Goal: Transaction & Acquisition: Obtain resource

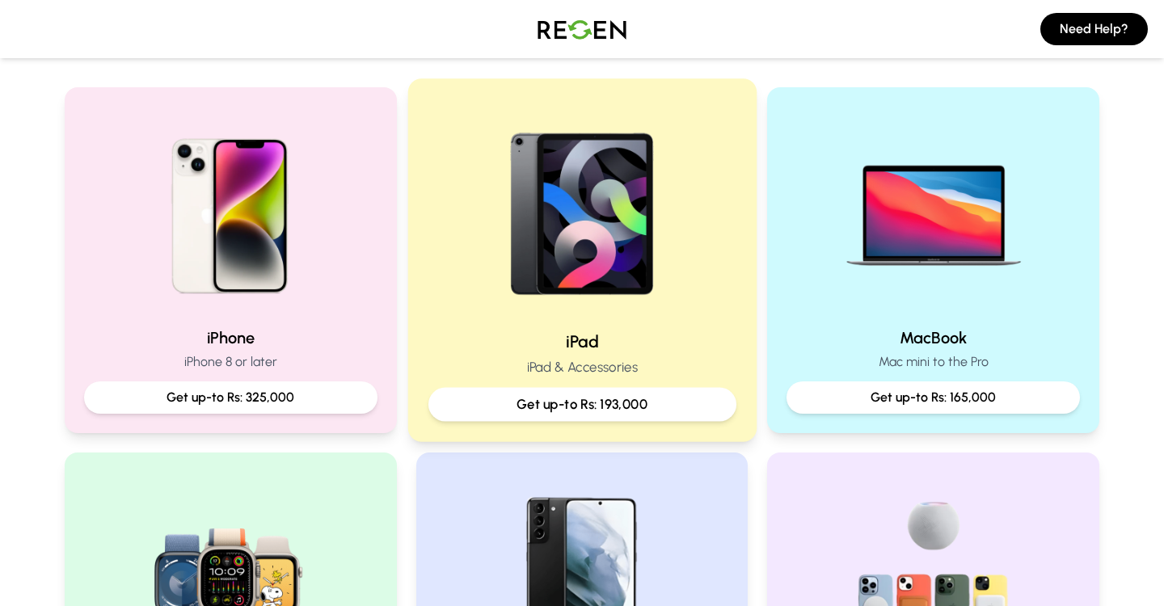
scroll to position [316, 0]
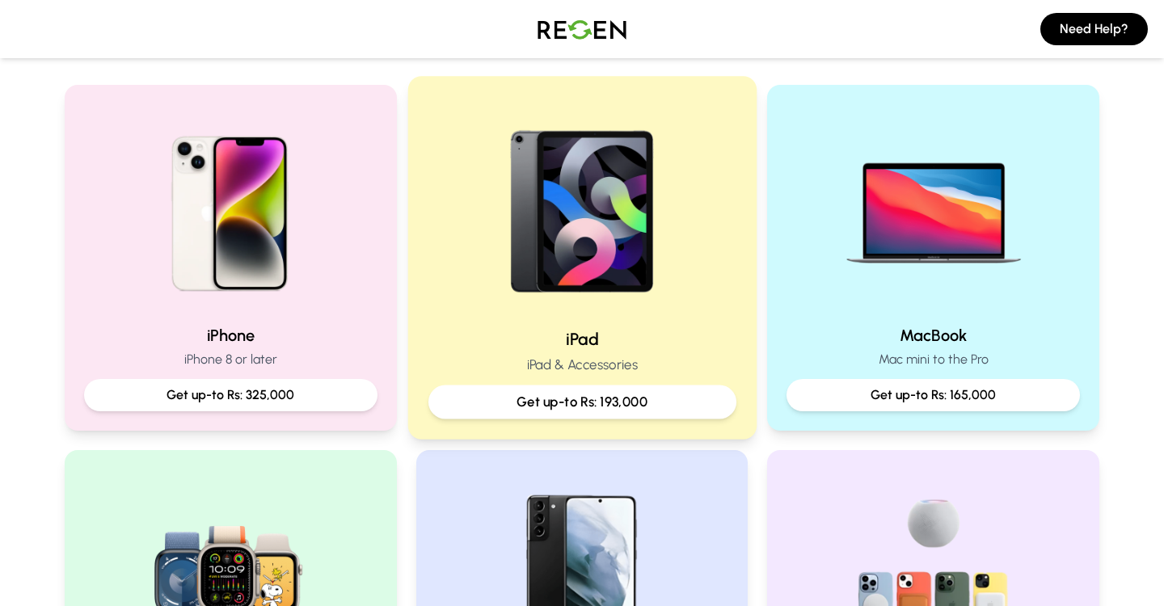
click at [615, 304] on img at bounding box center [583, 206] width 218 height 218
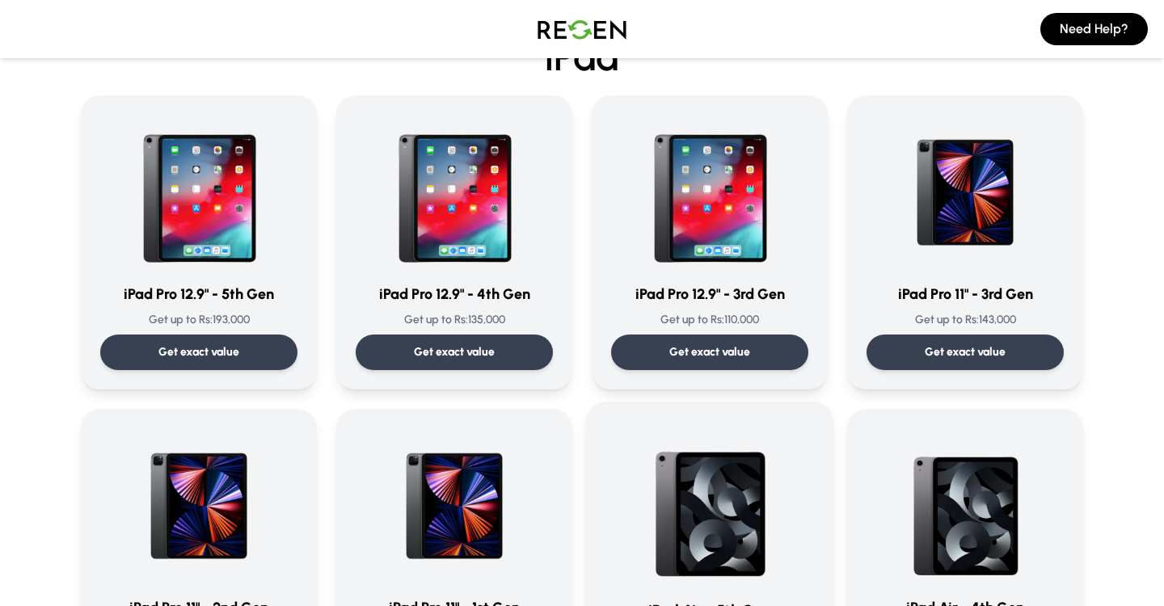
scroll to position [77, 0]
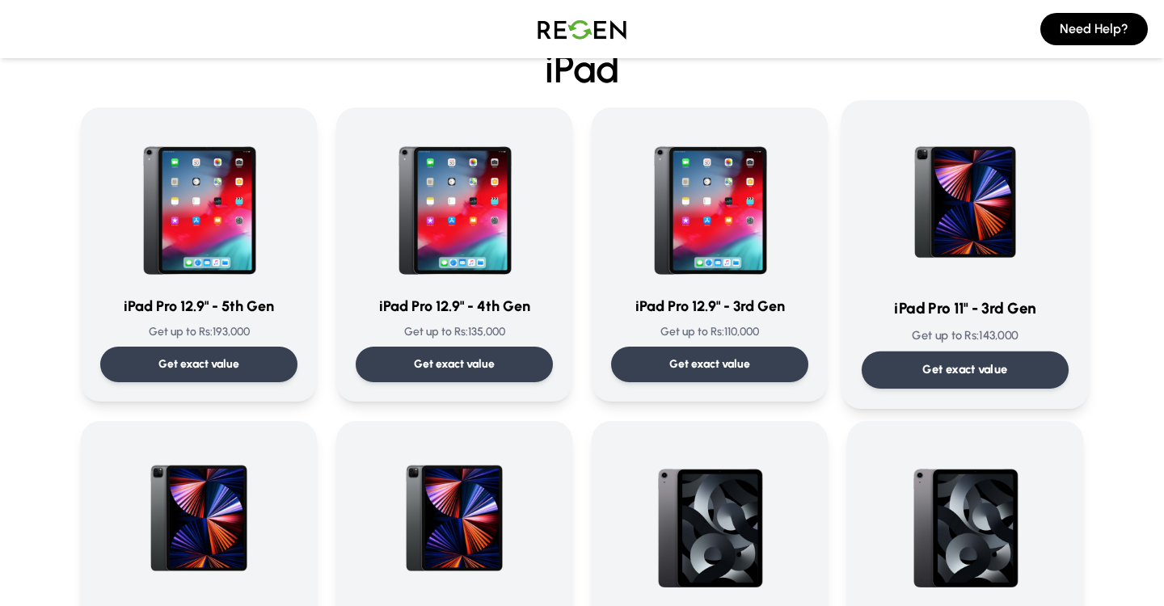
click at [981, 201] on img at bounding box center [965, 201] width 163 height 163
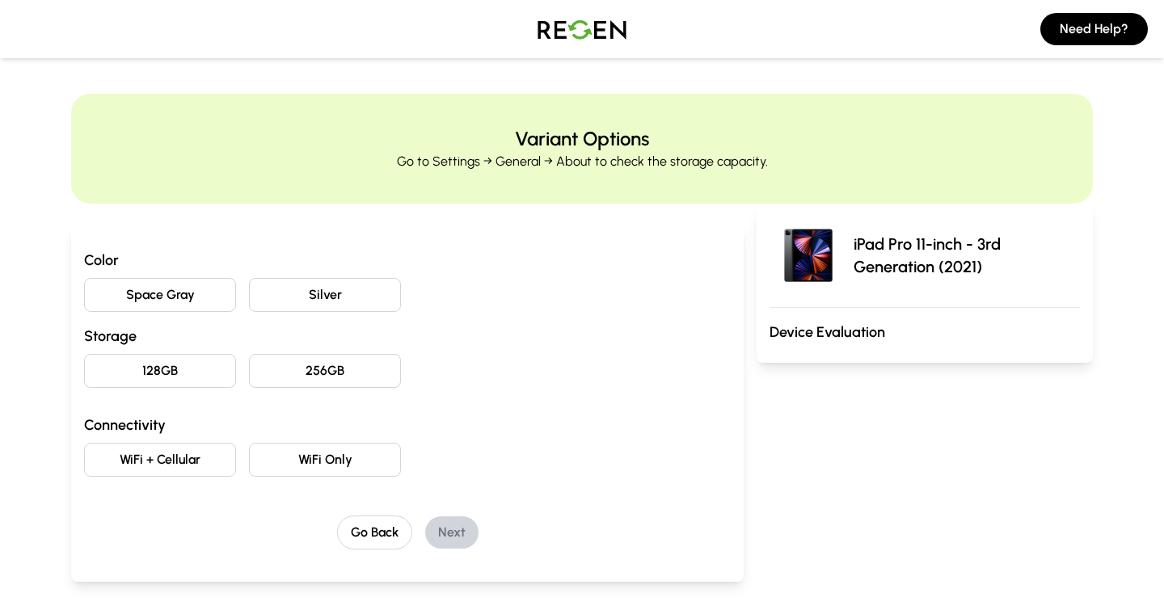
click at [340, 371] on button "256GB" at bounding box center [325, 371] width 152 height 34
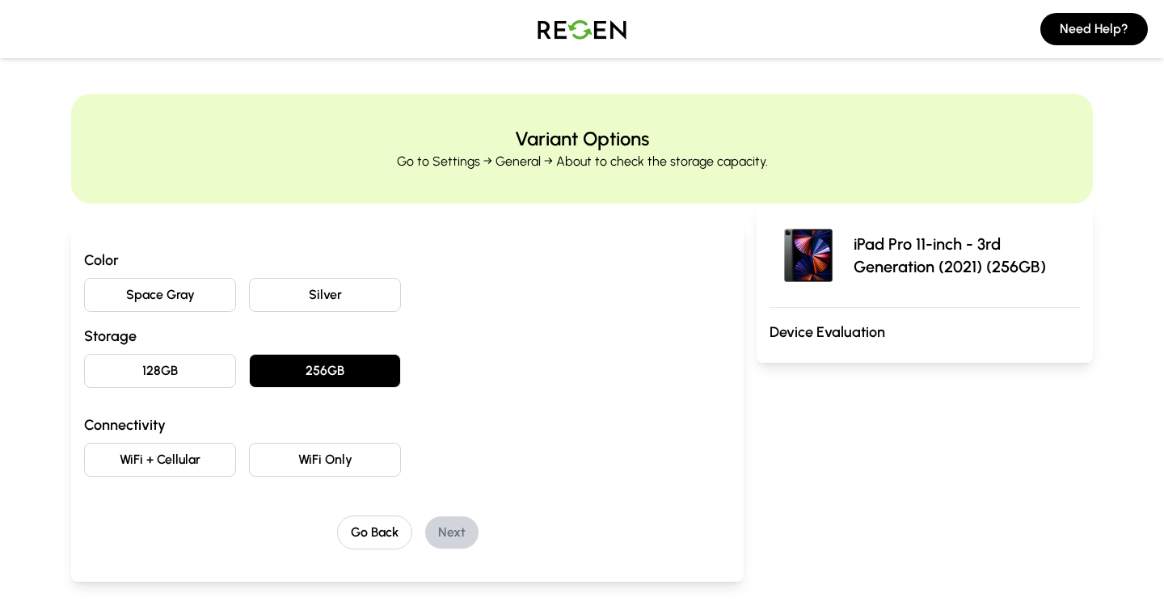
click at [300, 451] on button "WiFi Only" at bounding box center [325, 460] width 152 height 34
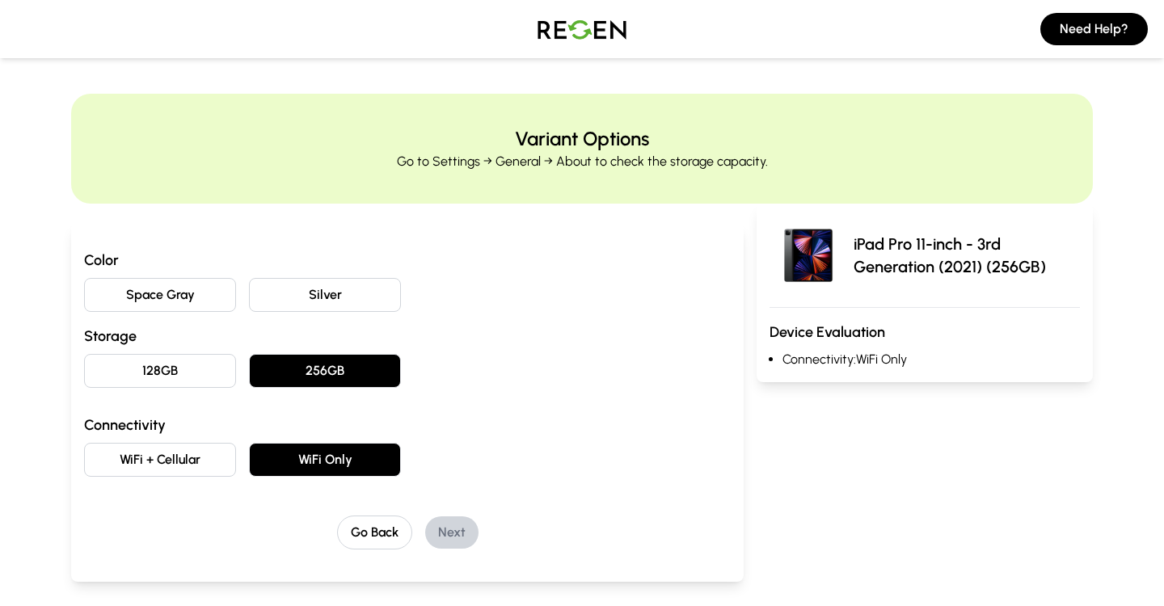
click at [196, 303] on button "Space Gray" at bounding box center [160, 295] width 152 height 34
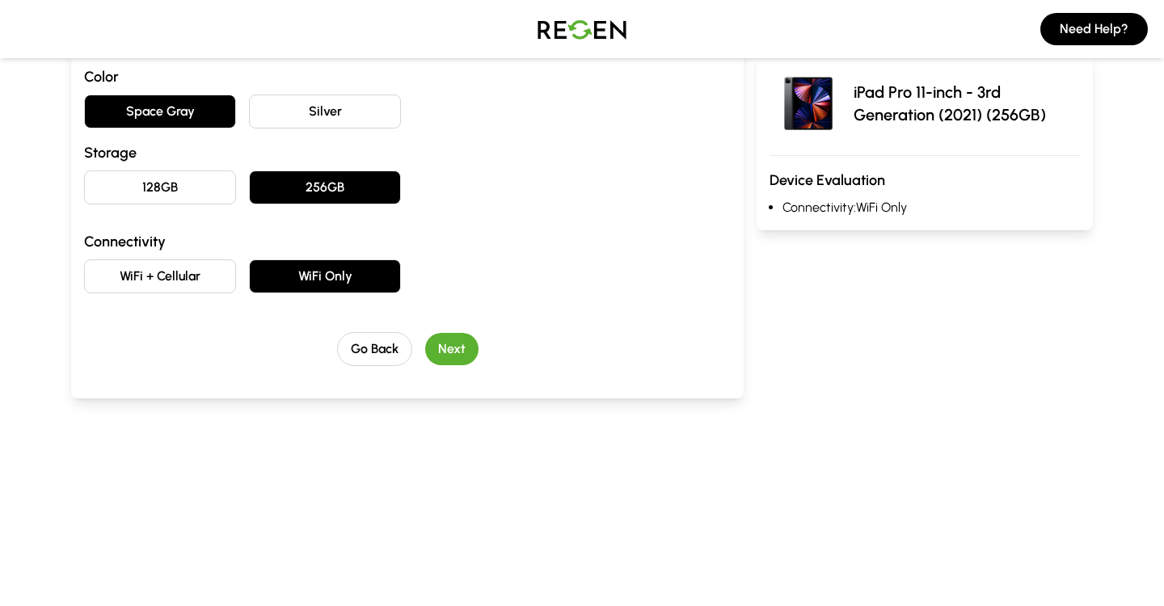
click at [454, 339] on button "Next" at bounding box center [451, 349] width 53 height 32
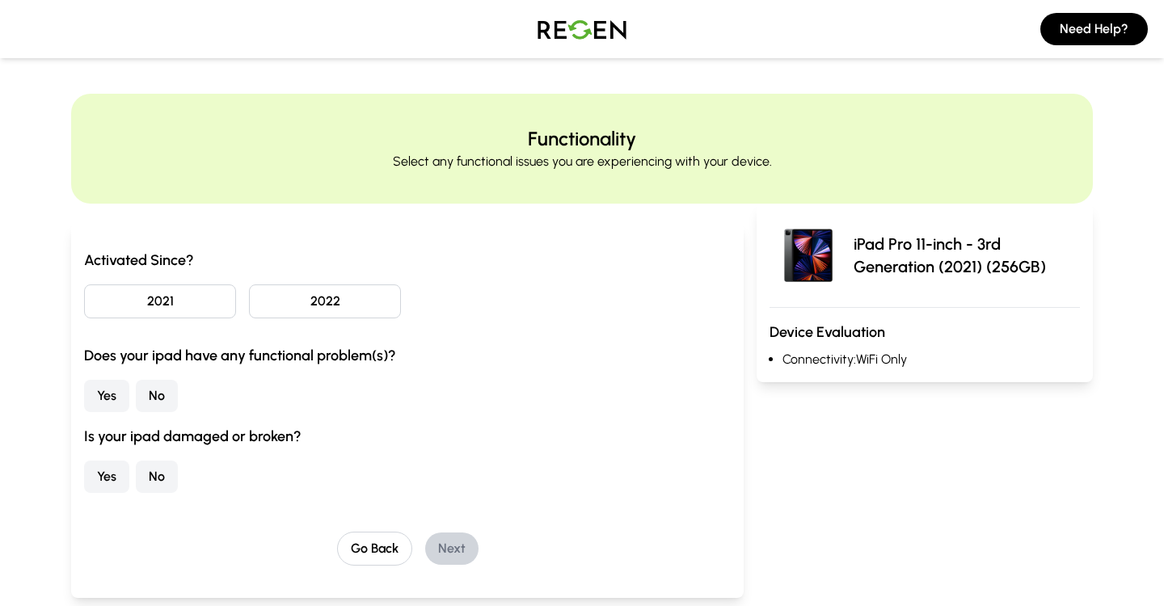
click at [304, 296] on button "2022" at bounding box center [325, 302] width 152 height 34
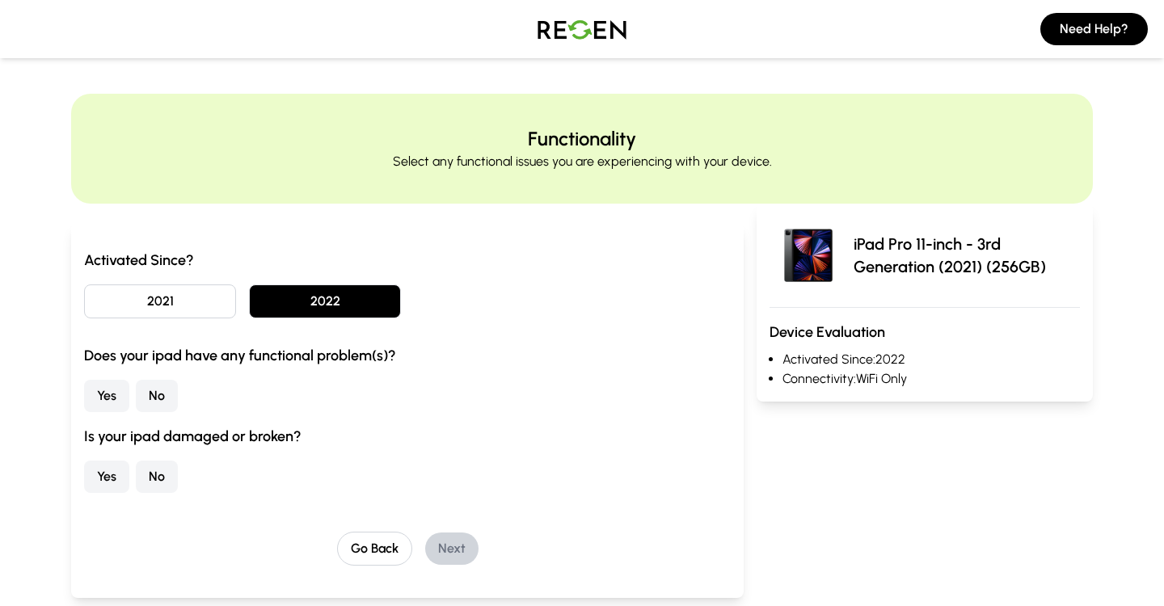
click at [158, 395] on button "No" at bounding box center [157, 396] width 42 height 32
click at [163, 468] on button "No" at bounding box center [157, 477] width 42 height 32
click at [453, 551] on button "Next" at bounding box center [451, 549] width 53 height 32
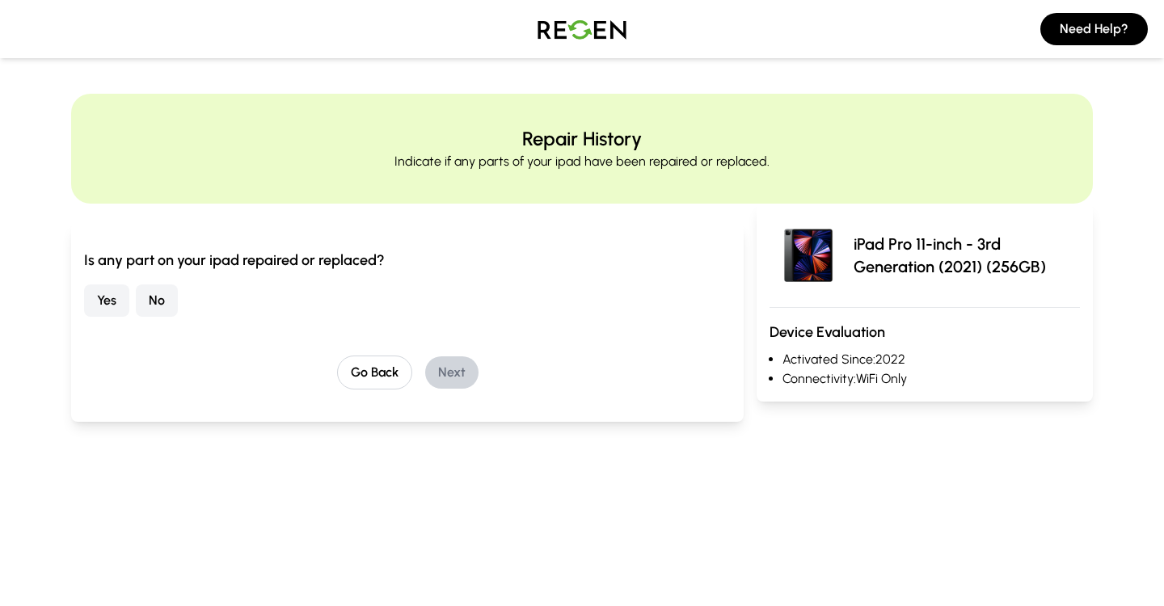
click at [154, 302] on button "No" at bounding box center [157, 301] width 42 height 32
click at [450, 373] on button "Next" at bounding box center [451, 373] width 53 height 32
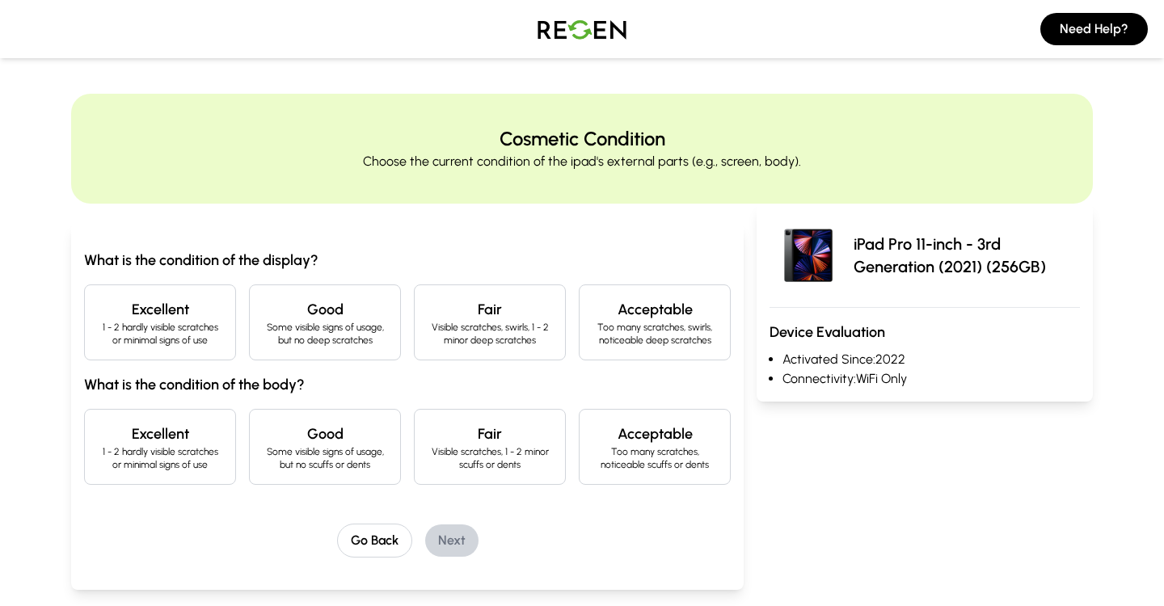
click at [177, 300] on h4 "Excellent" at bounding box center [160, 309] width 125 height 23
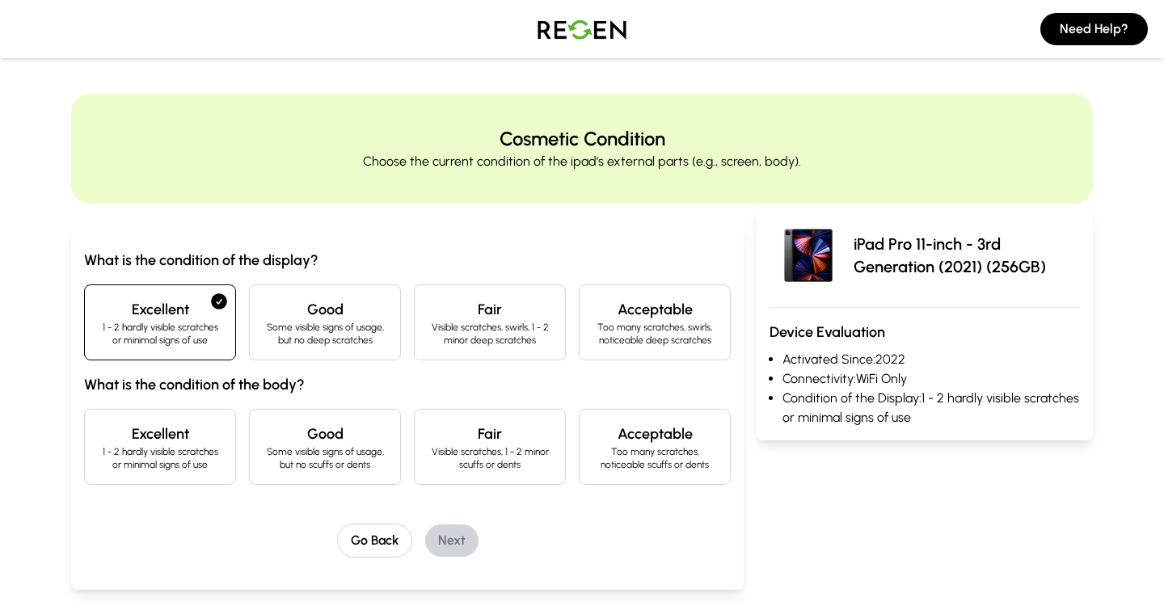
click at [176, 409] on div "Excellent 1 - 2 hardly visible scratches or minimal signs of use" at bounding box center [160, 447] width 152 height 76
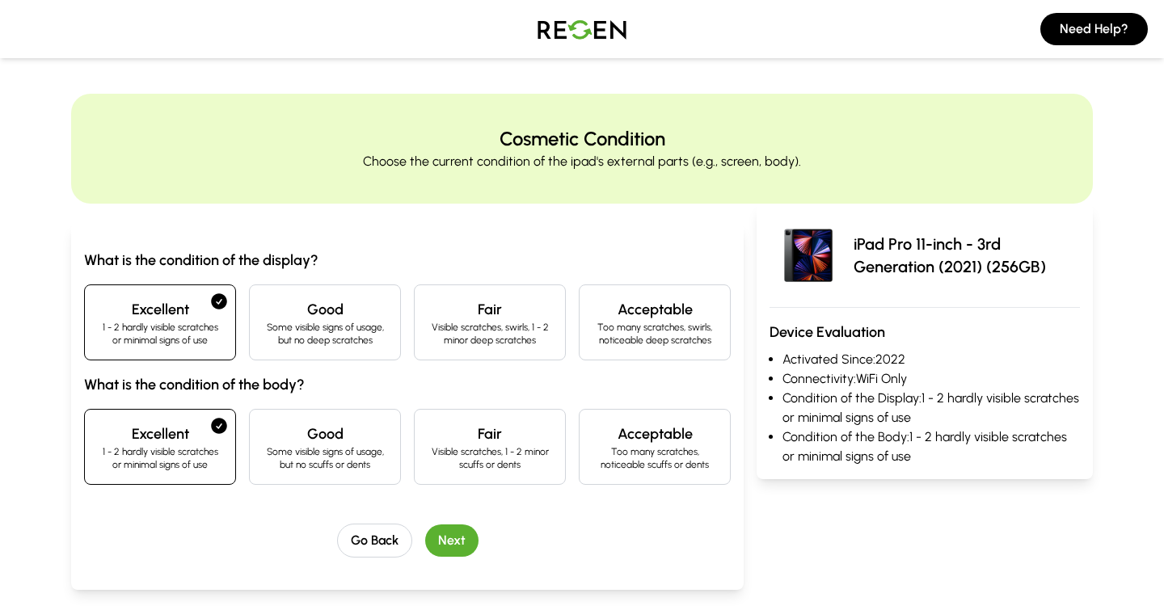
click at [462, 531] on button "Next" at bounding box center [451, 541] width 53 height 32
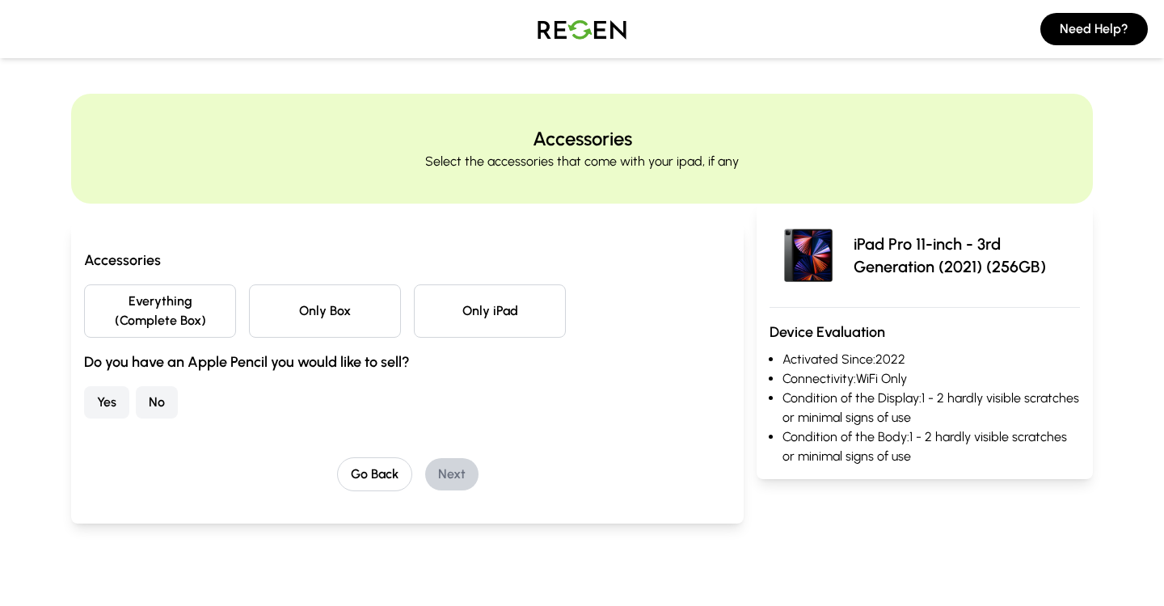
click at [205, 298] on button "Everything (Complete Box)" at bounding box center [160, 311] width 152 height 53
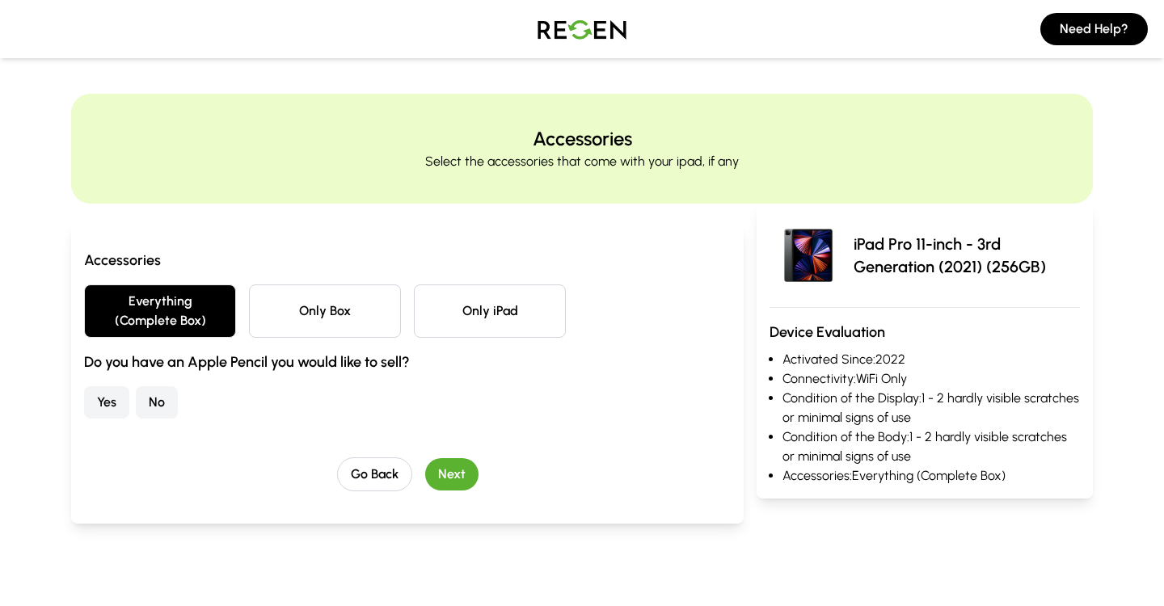
click at [150, 398] on button "No" at bounding box center [157, 403] width 42 height 32
click at [454, 480] on button "Next" at bounding box center [451, 474] width 53 height 32
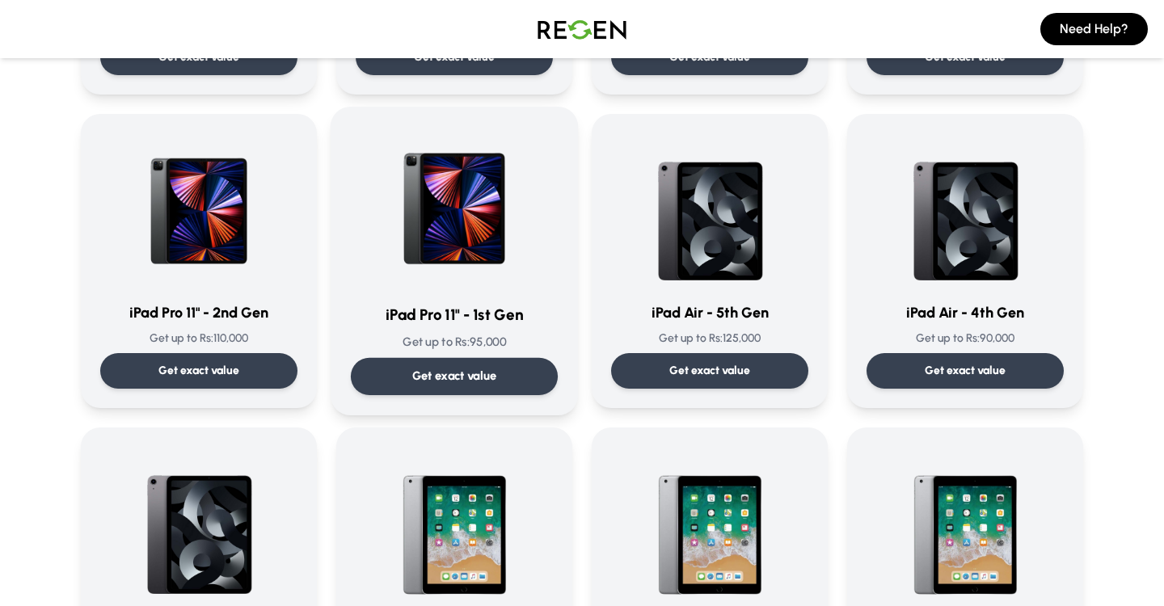
scroll to position [385, 0]
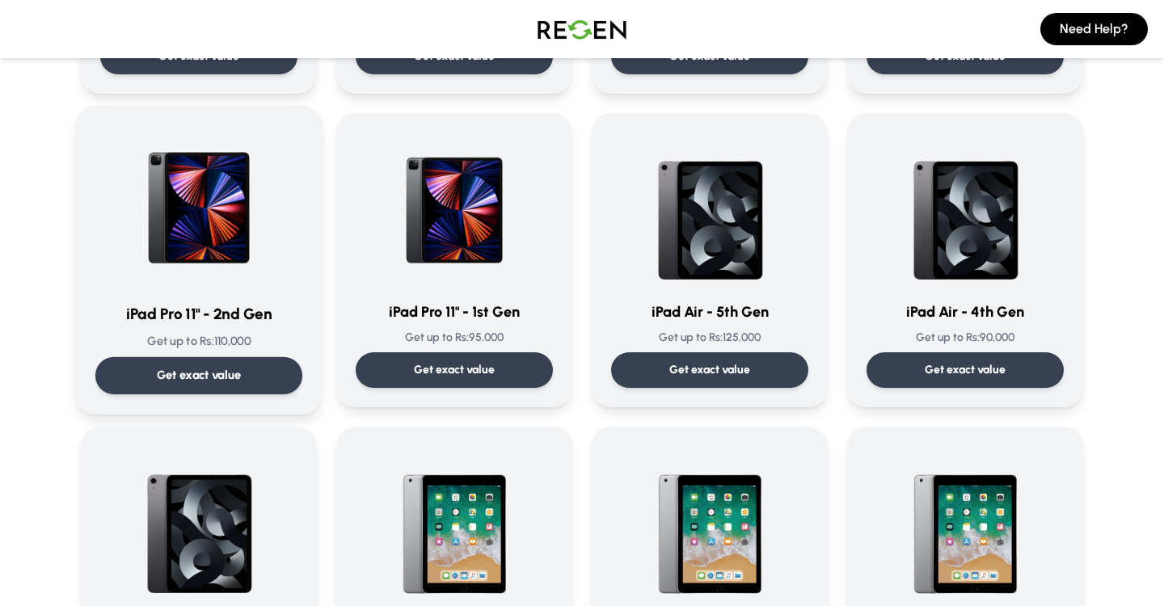
click at [216, 229] on img at bounding box center [198, 207] width 163 height 163
